Goal: Task Accomplishment & Management: Complete application form

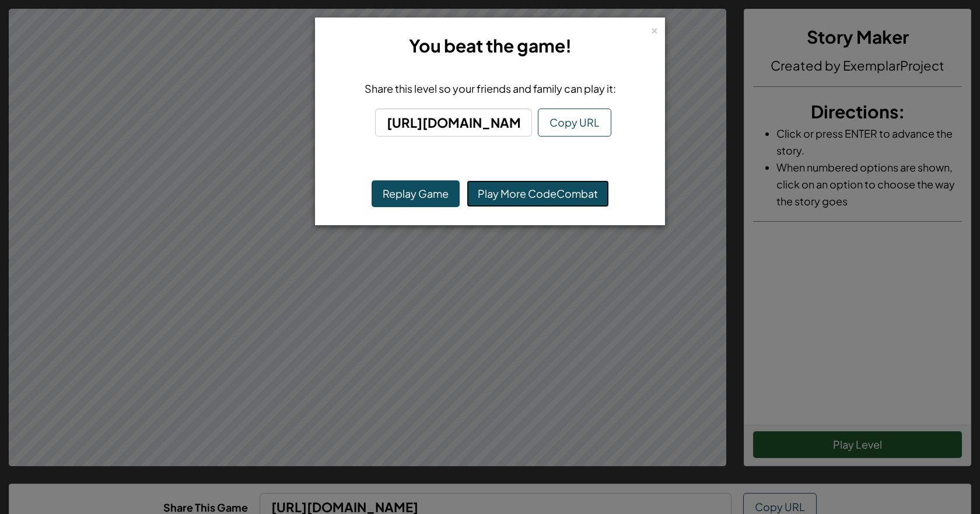
click at [496, 192] on link "Play More CodeCombat" at bounding box center [538, 193] width 142 height 27
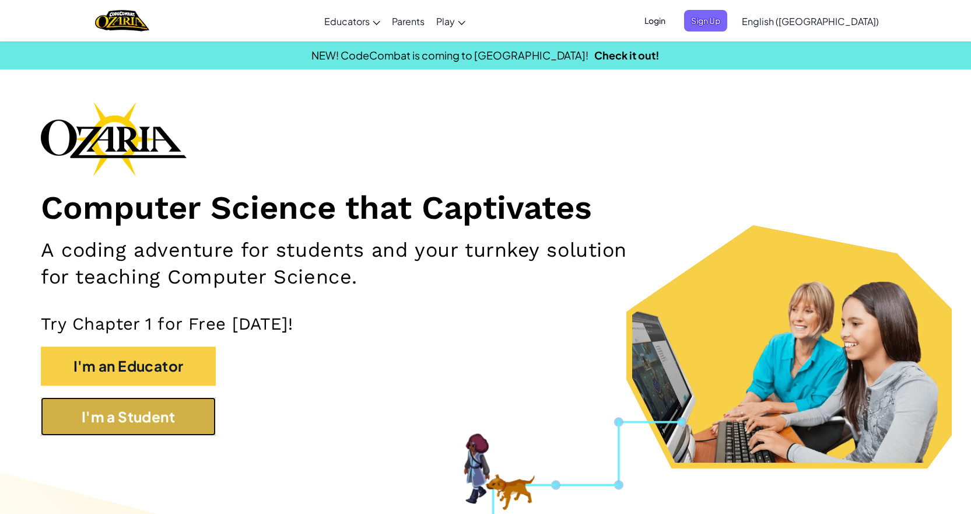
click at [162, 425] on button "I'm a Student" at bounding box center [128, 416] width 175 height 39
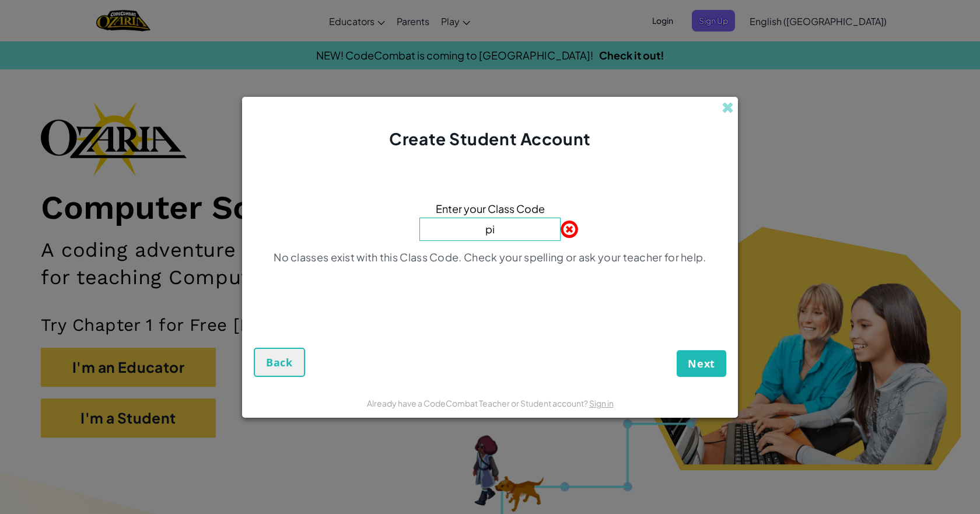
type input "p"
type input "PigWantTree"
click at [677, 350] on button "Next" at bounding box center [702, 363] width 50 height 27
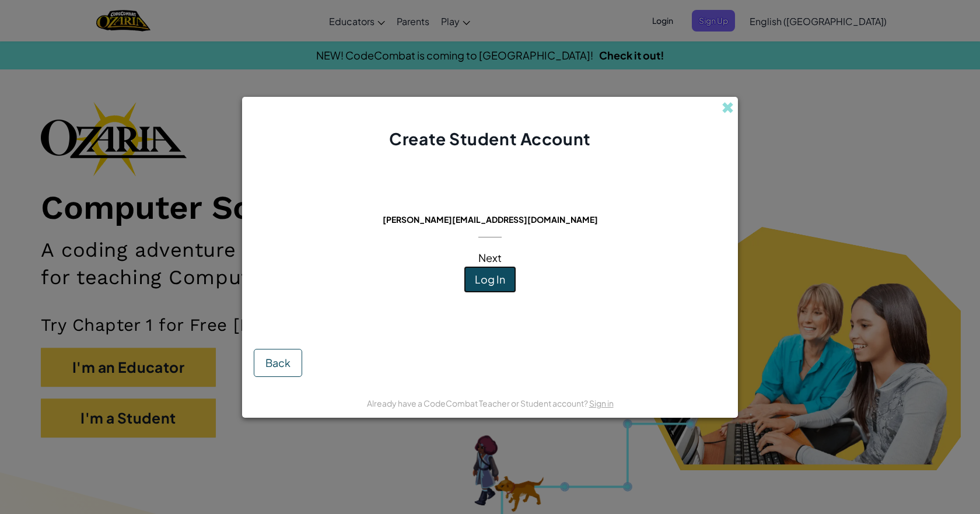
click at [480, 278] on span "Log In" at bounding box center [490, 278] width 30 height 13
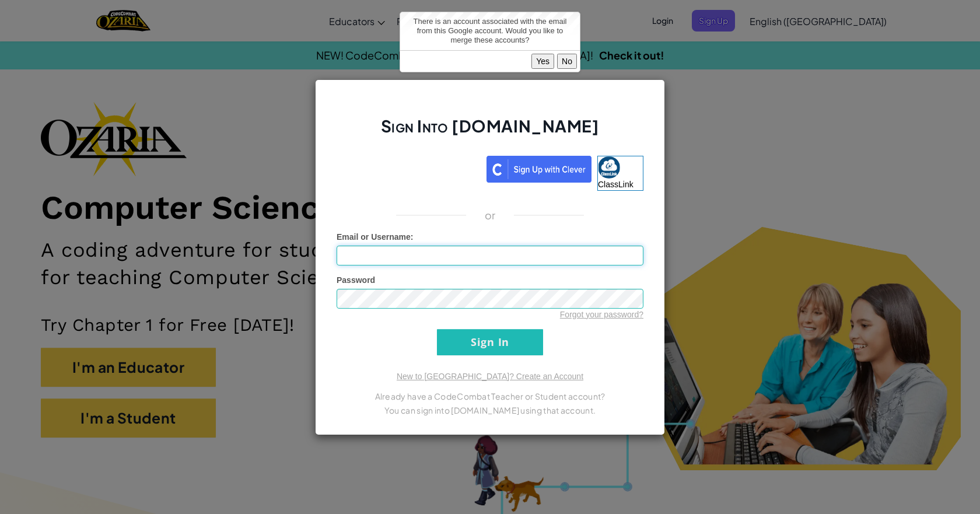
click at [430, 250] on input "Email or Username :" at bounding box center [490, 256] width 307 height 20
type input "[PERSON_NAME][EMAIL_ADDRESS][DOMAIN_NAME]"
click at [437, 329] on input "Sign In" at bounding box center [490, 342] width 106 height 26
